Goal: Check status: Check status

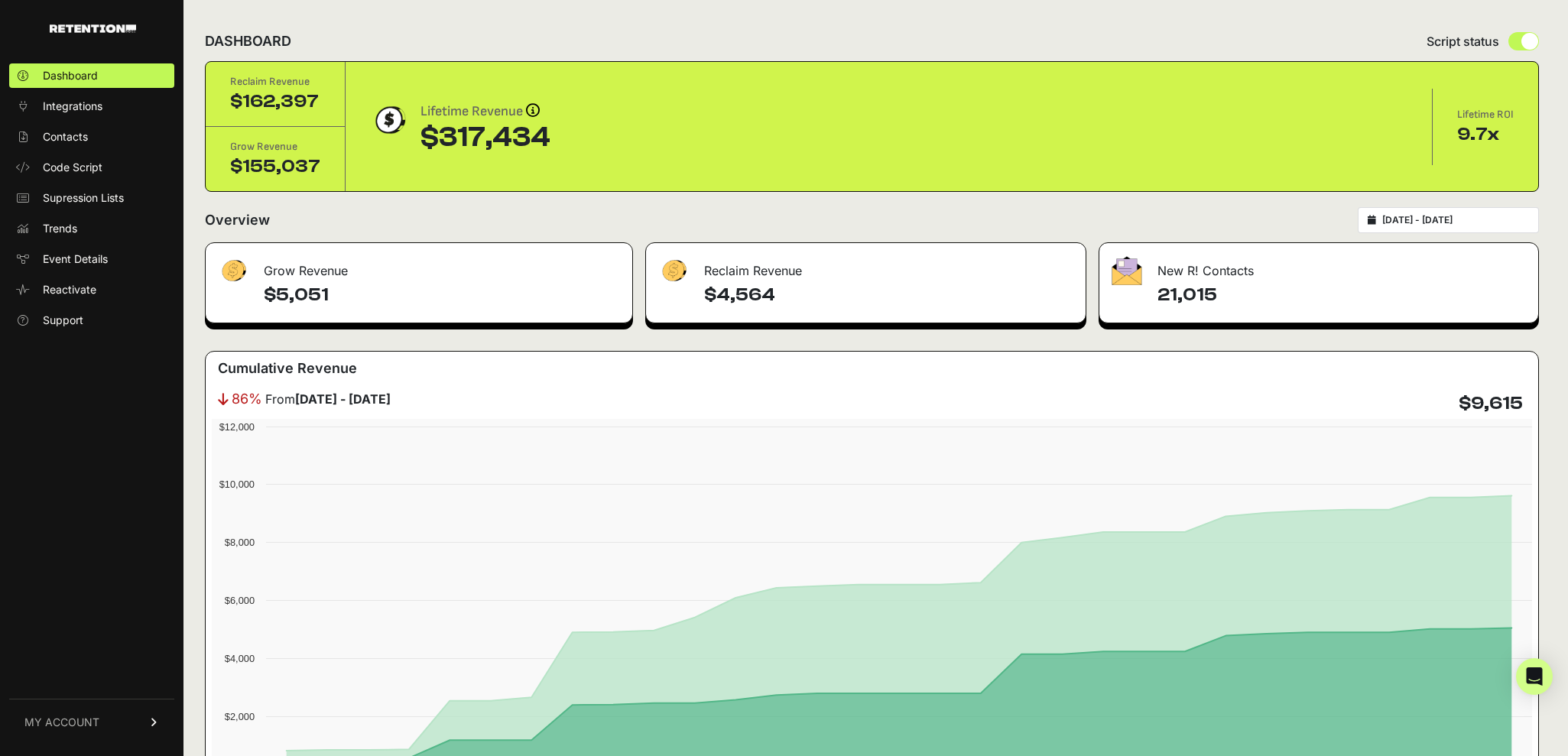
click at [1474, 220] on input "[DATE] - [DATE]" at bounding box center [1456, 220] width 147 height 12
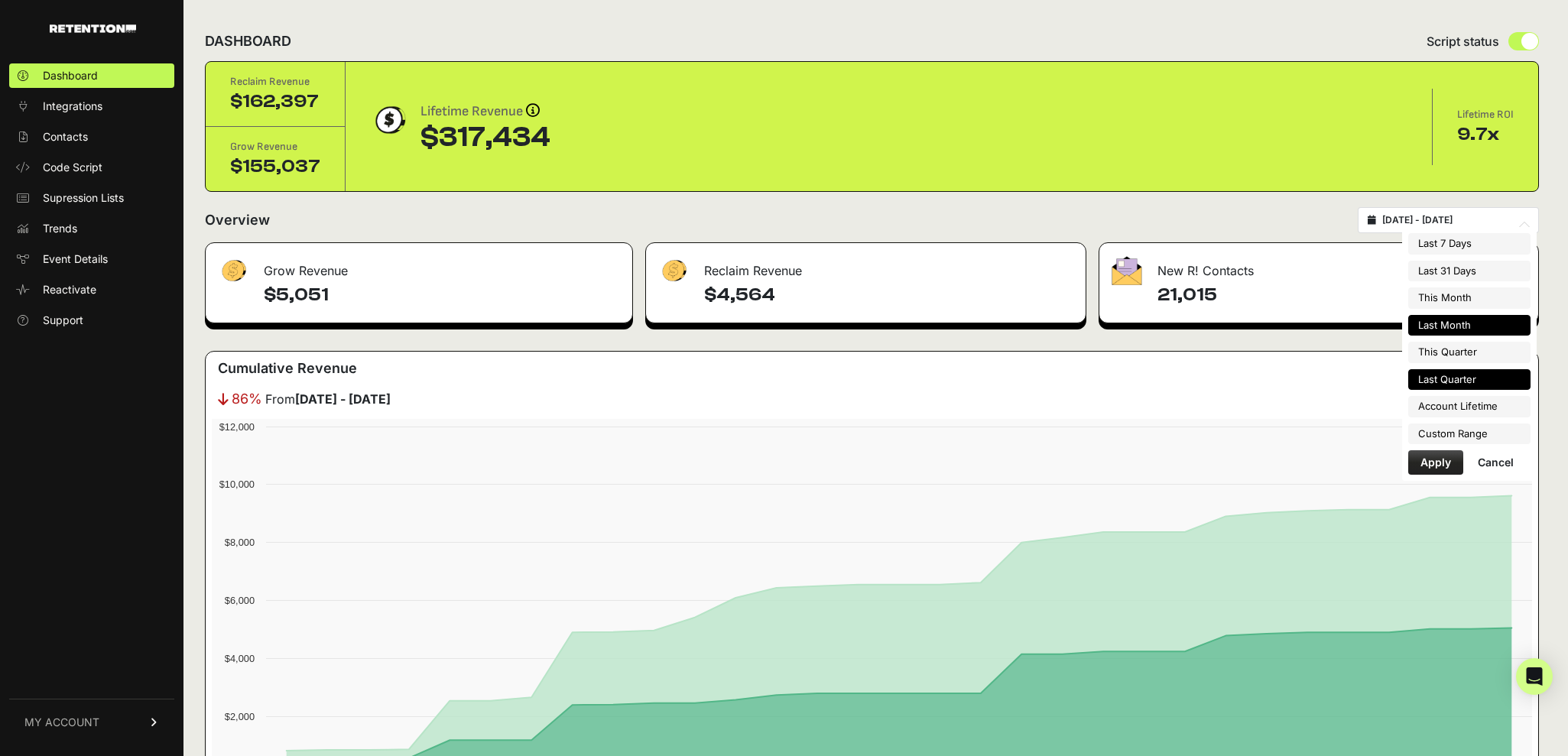
type input "[DATE]"
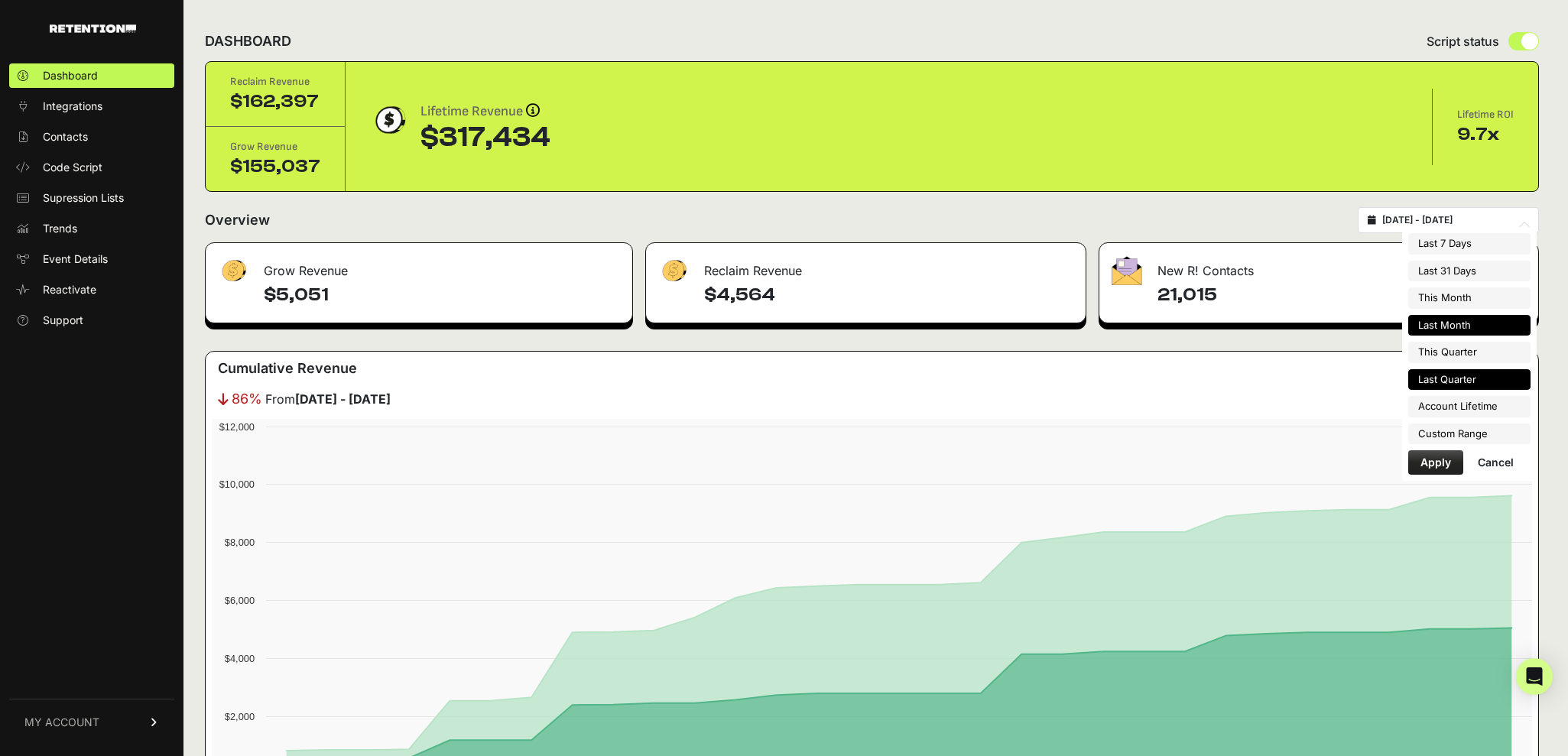
type input "[DATE]"
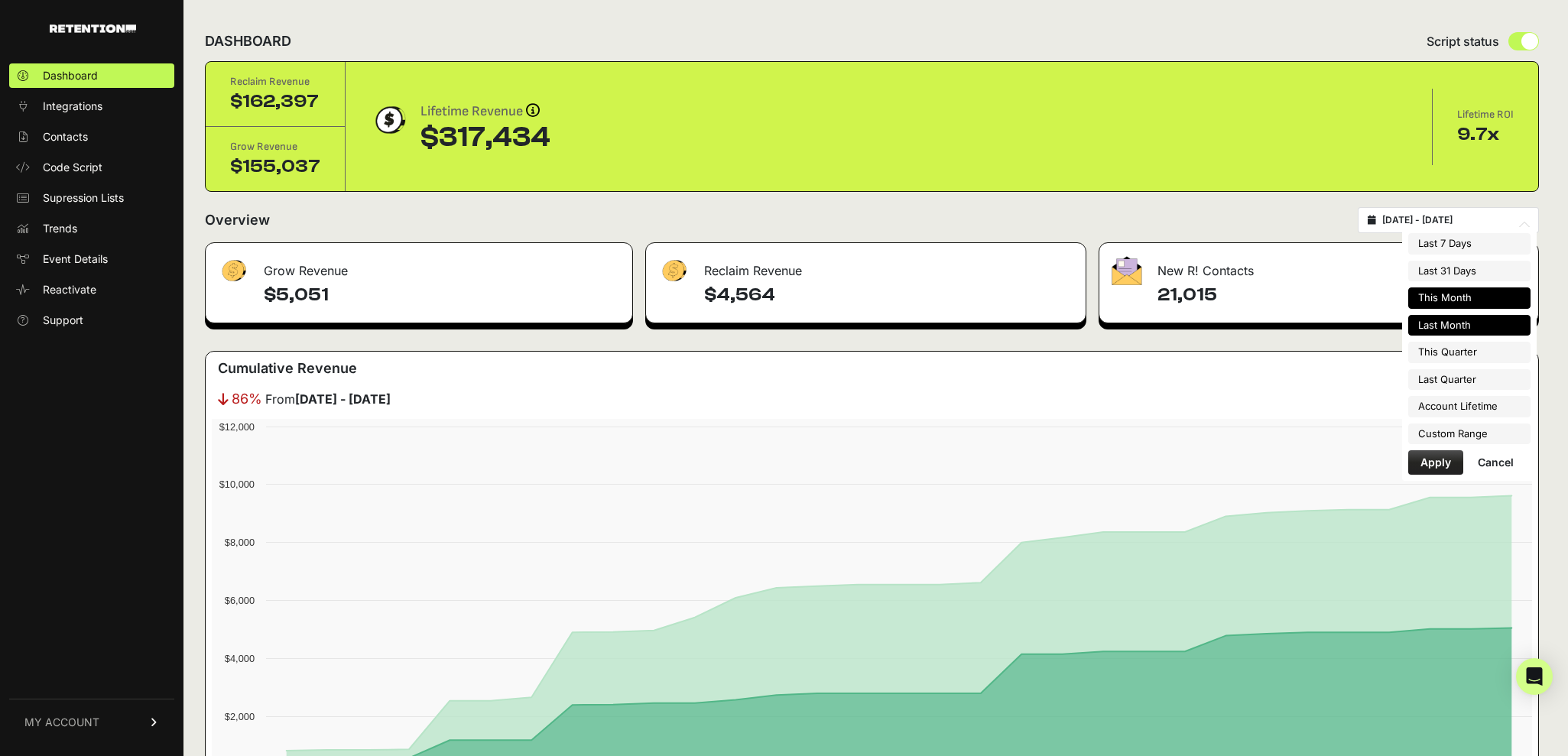
type input "[DATE]"
type input "2025-08-31"
type input "2025-09-01"
type input "2025-09-30"
type input "2025-08-01"
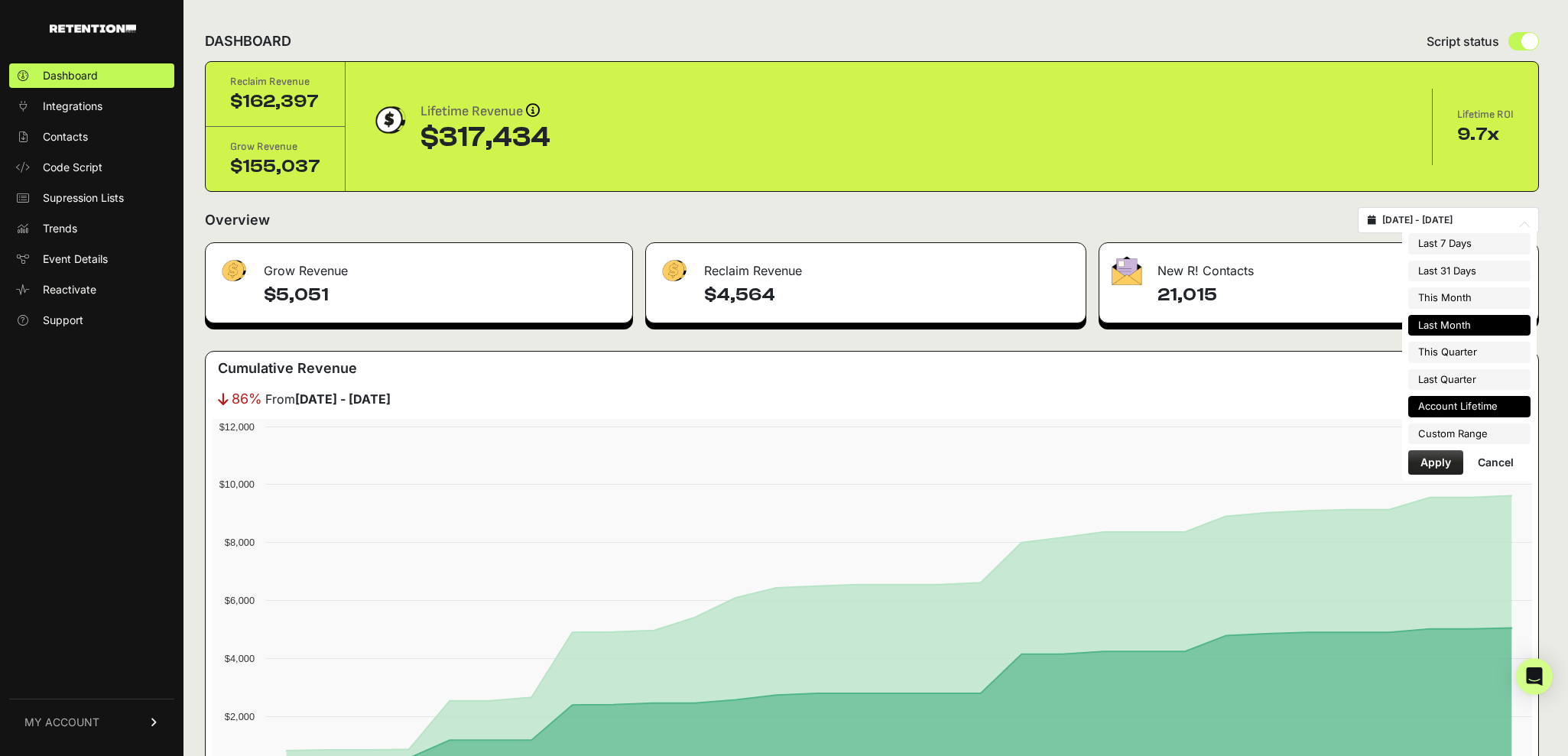
type input "2025-08-31"
type input "2025-04-01"
type input "2025-06-30"
type input "2024-05-02"
type input "2025-09-16"
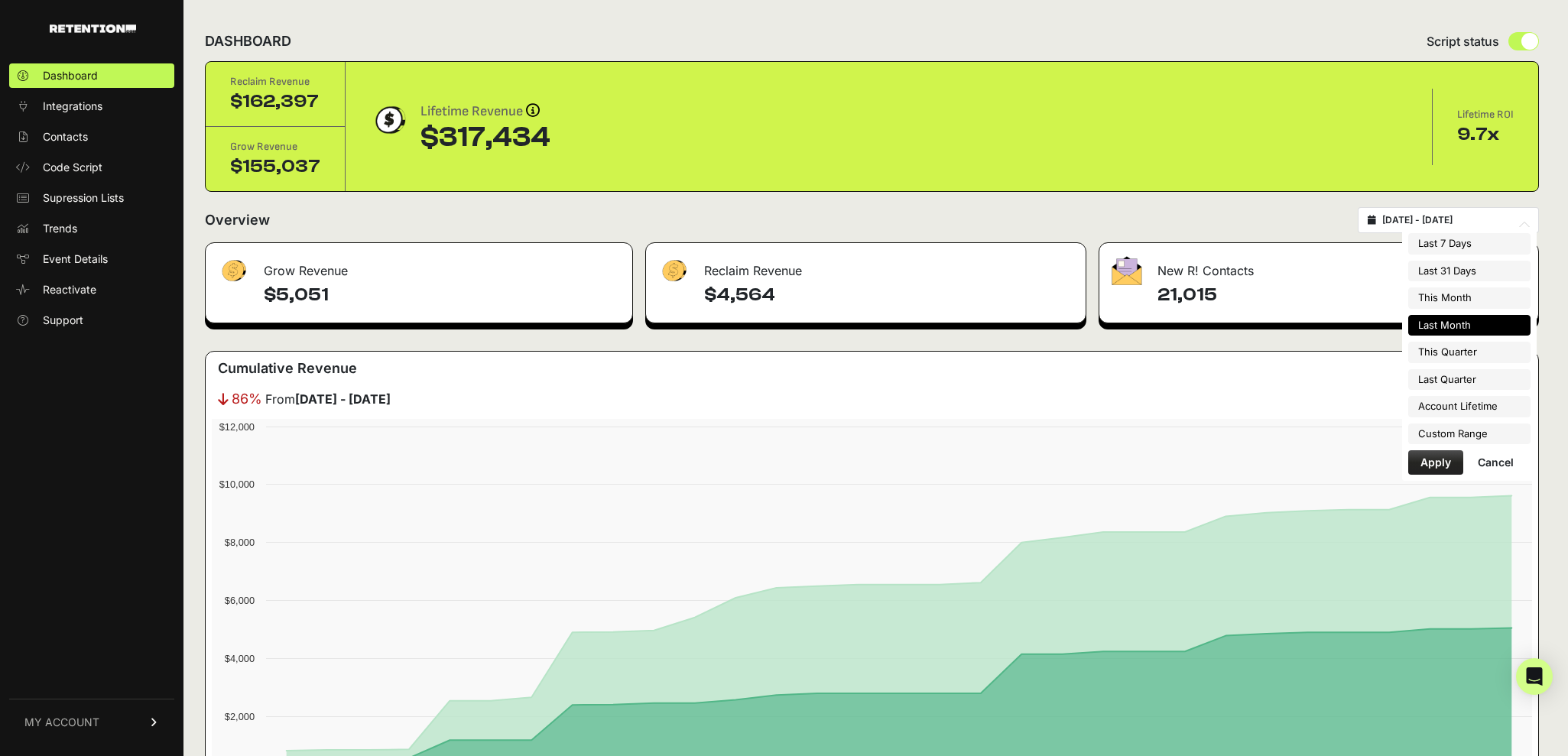
type input "2025-08-01"
type input "2025-08-31"
click at [1463, 432] on li "Custom Range" at bounding box center [1469, 434] width 122 height 22
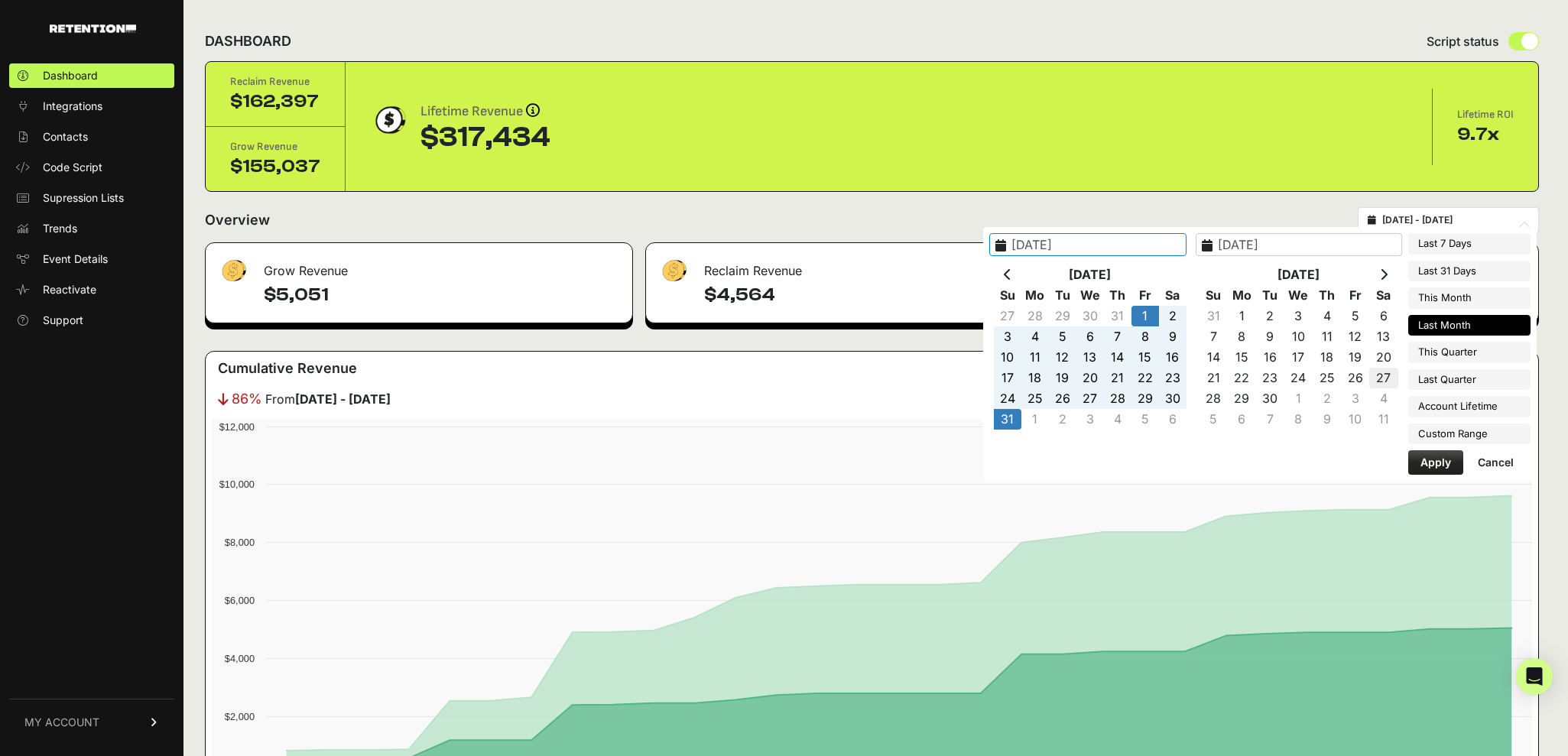
type input "2024-05-02"
type input "2025-09-16"
type input "2025-09-27"
type input "2025-08-31"
type input "2025-09-01"
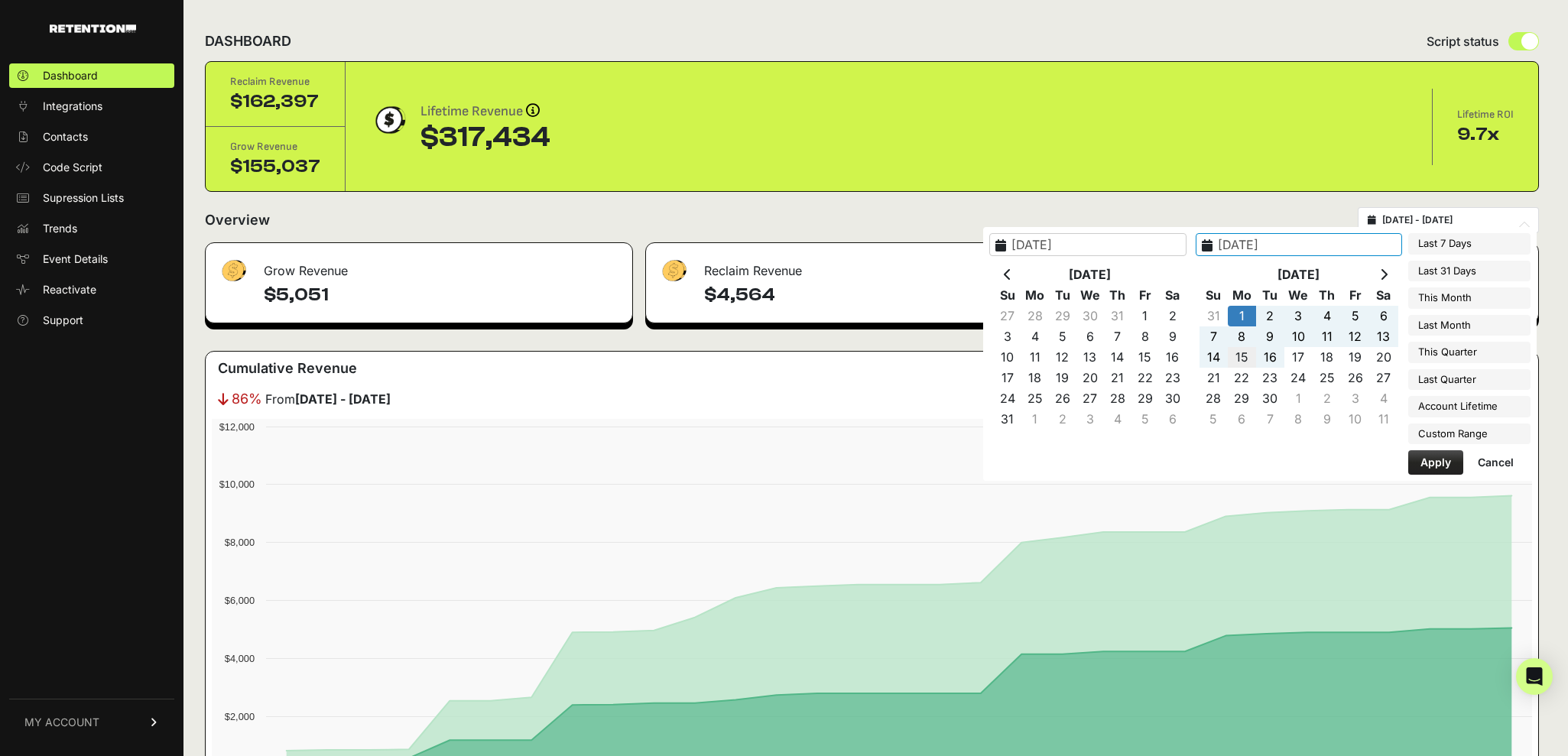
type input "2025-09-15"
type input "2025-09-01"
click at [1420, 463] on button "Apply" at bounding box center [1435, 462] width 55 height 25
type input "[DATE] - [DATE]"
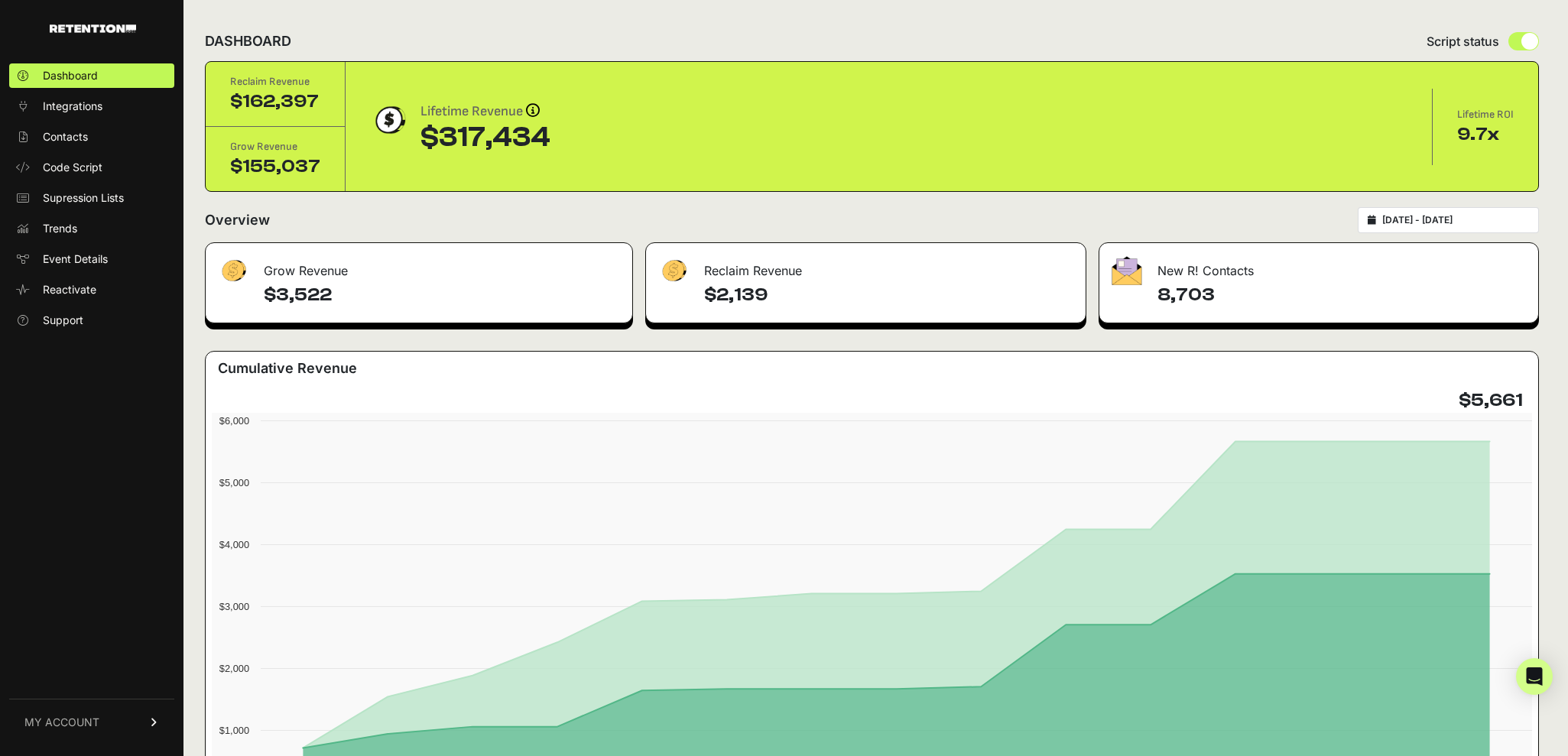
drag, startPoint x: 1508, startPoint y: 400, endPoint x: 1468, endPoint y: 405, distance: 40.3
click at [1468, 405] on div "$5,661" at bounding box center [1492, 400] width 68 height 25
copy h4 "$5,661"
drag, startPoint x: 546, startPoint y: 142, endPoint x: 412, endPoint y: 147, distance: 134.1
click at [412, 147] on div "Lifetime Revenue Revenue attribution works in two ways: Grow Revenue: Revenue i…" at bounding box center [888, 127] width 1037 height 52
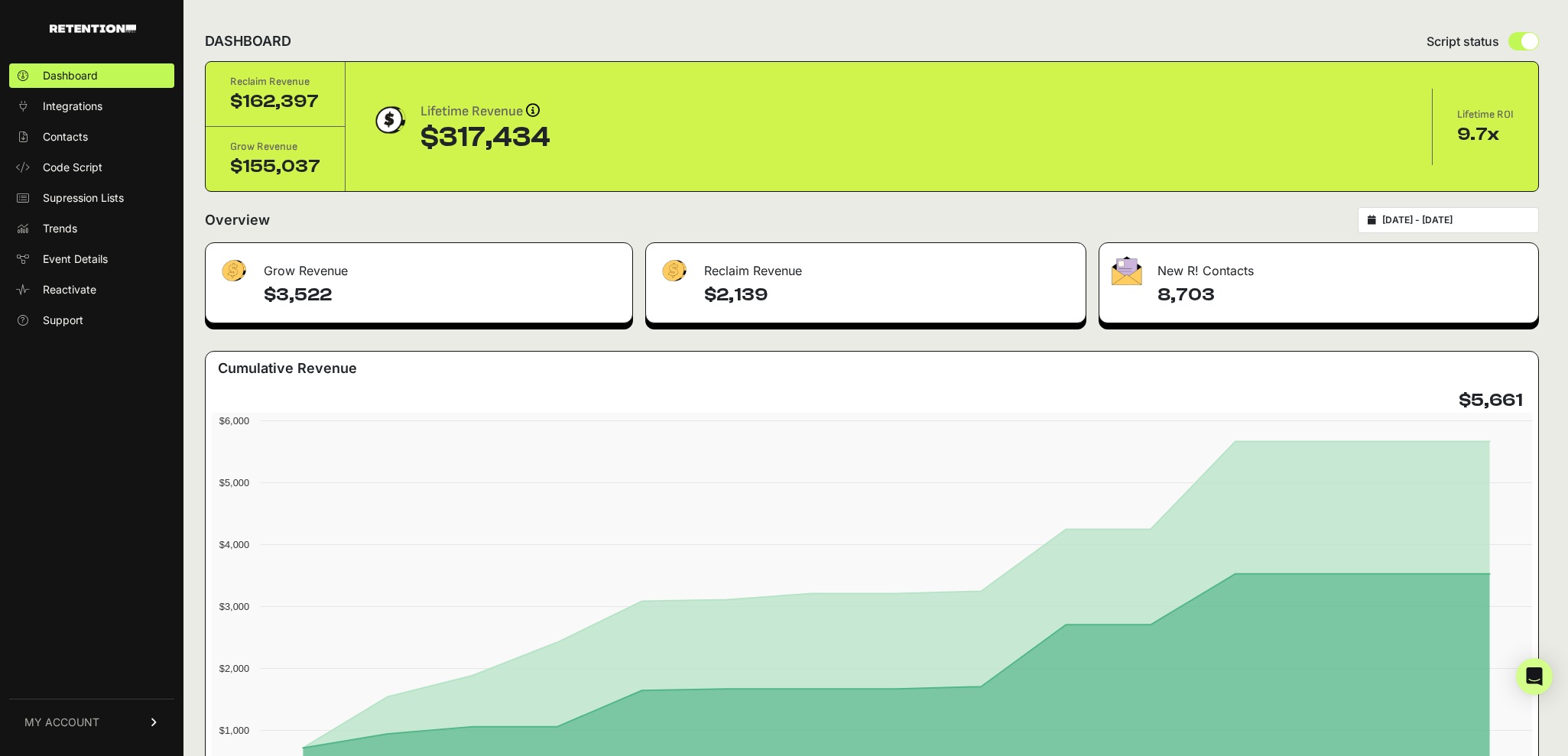
copy div "$317,434"
drag, startPoint x: 1216, startPoint y: 293, endPoint x: 1118, endPoint y: 290, distance: 98.0
click at [1118, 290] on div "8,703" at bounding box center [1319, 303] width 439 height 40
copy h4 "8,703"
